Goal: Transaction & Acquisition: Purchase product/service

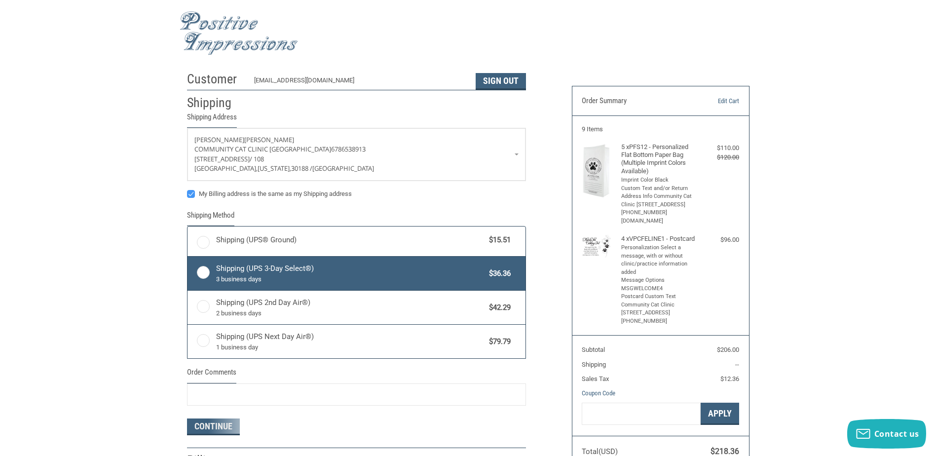
radio input "true"
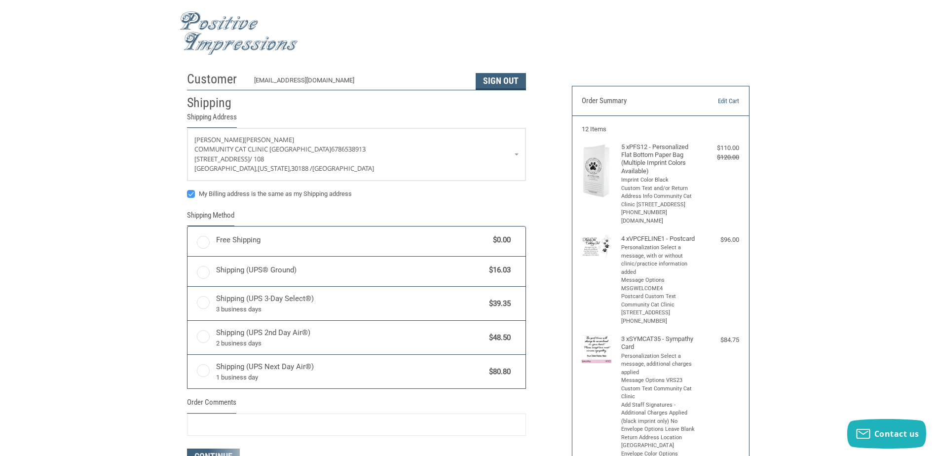
radio input "true"
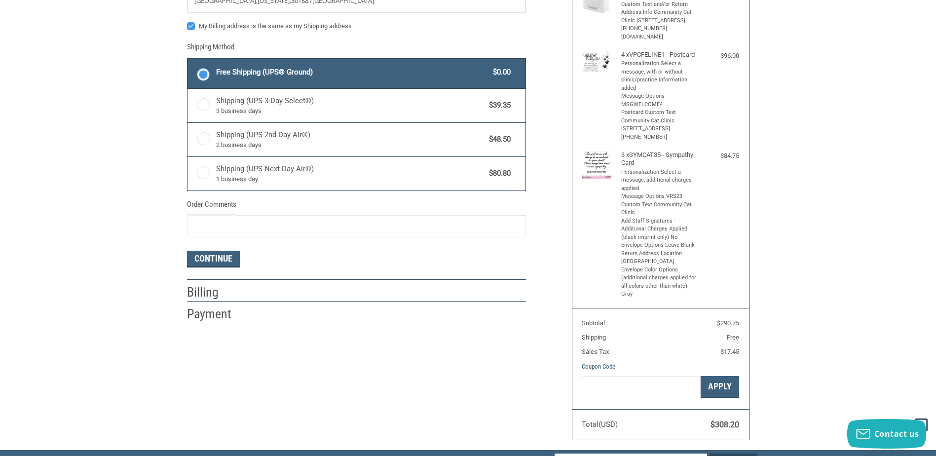
scroll to position [197, 0]
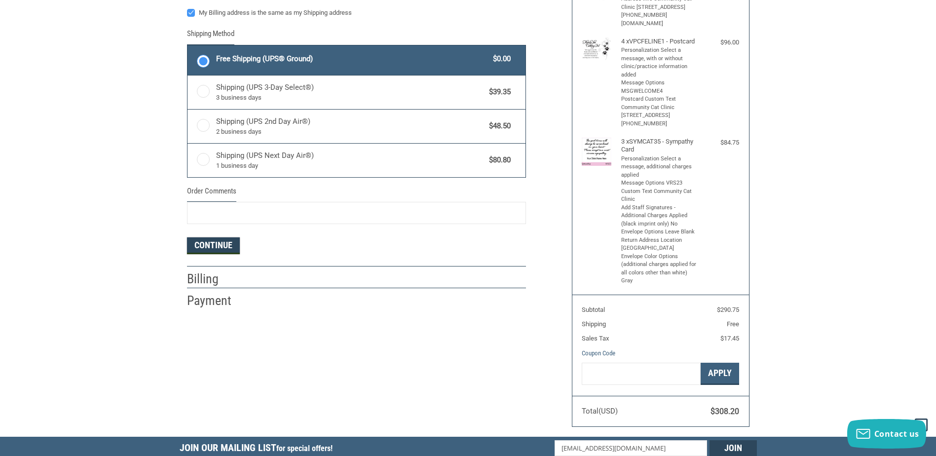
click at [205, 250] on button "Continue" at bounding box center [213, 245] width 53 height 17
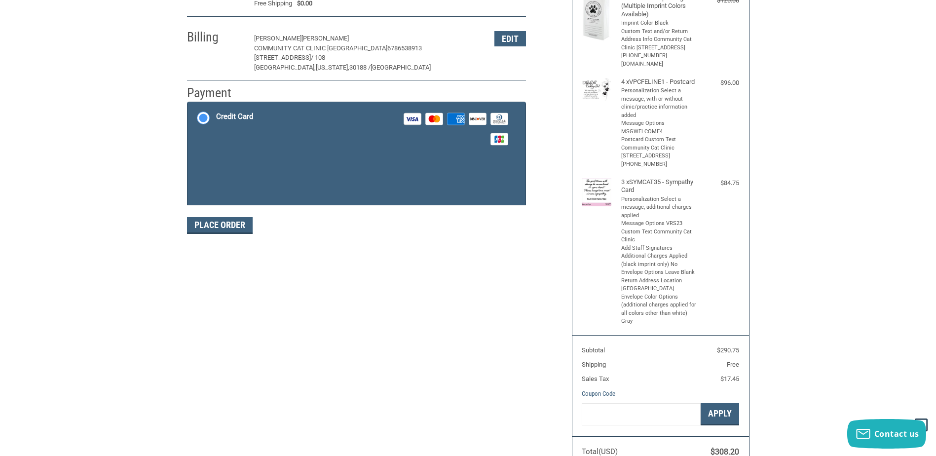
scroll to position [147, 0]
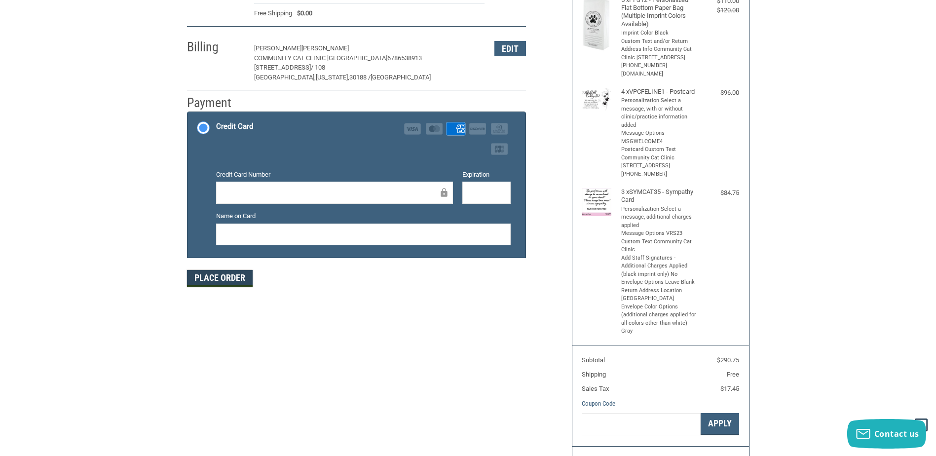
click at [214, 285] on button "Place Order" at bounding box center [220, 278] width 66 height 17
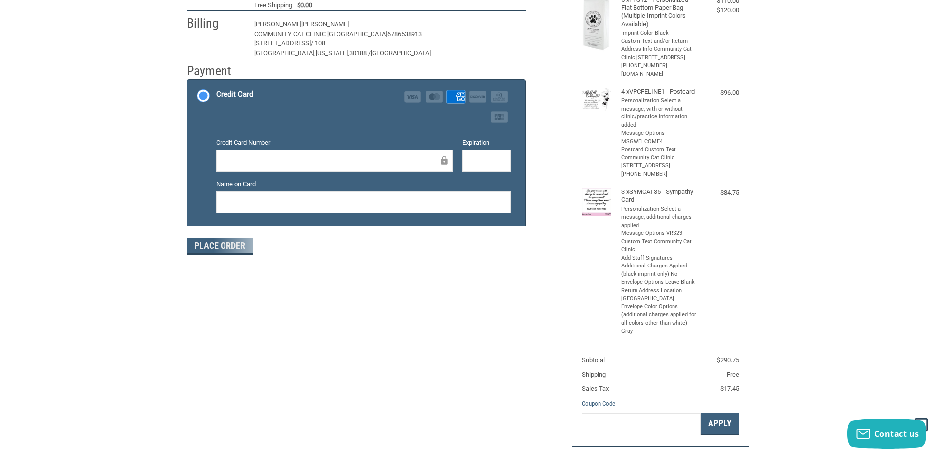
scroll to position [112, 0]
